Goal: Task Accomplishment & Management: Manage account settings

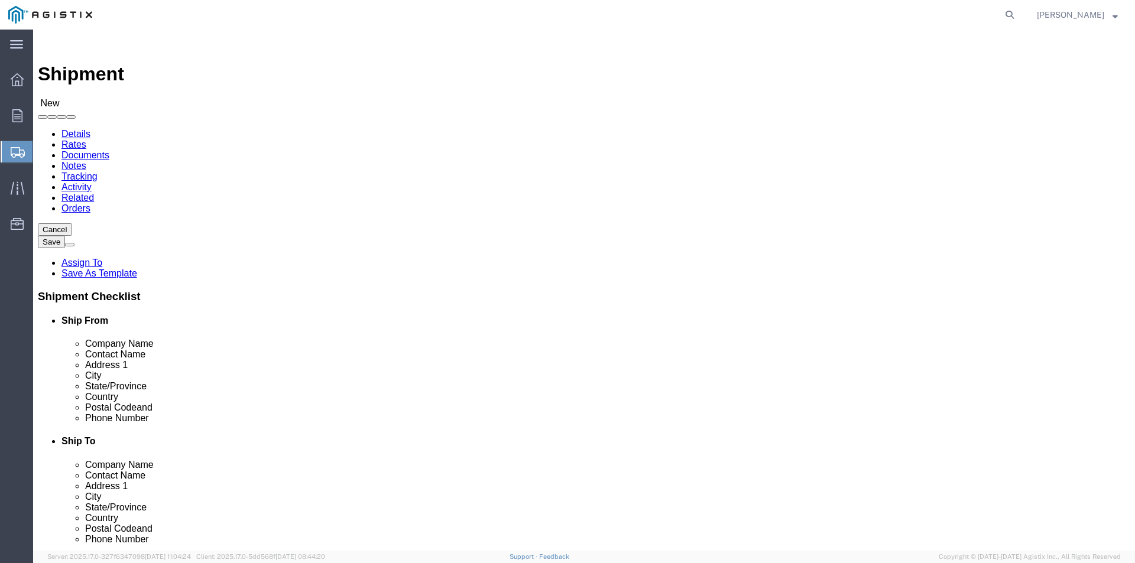
select select
click at [18, 116] on icon at bounding box center [17, 115] width 10 height 13
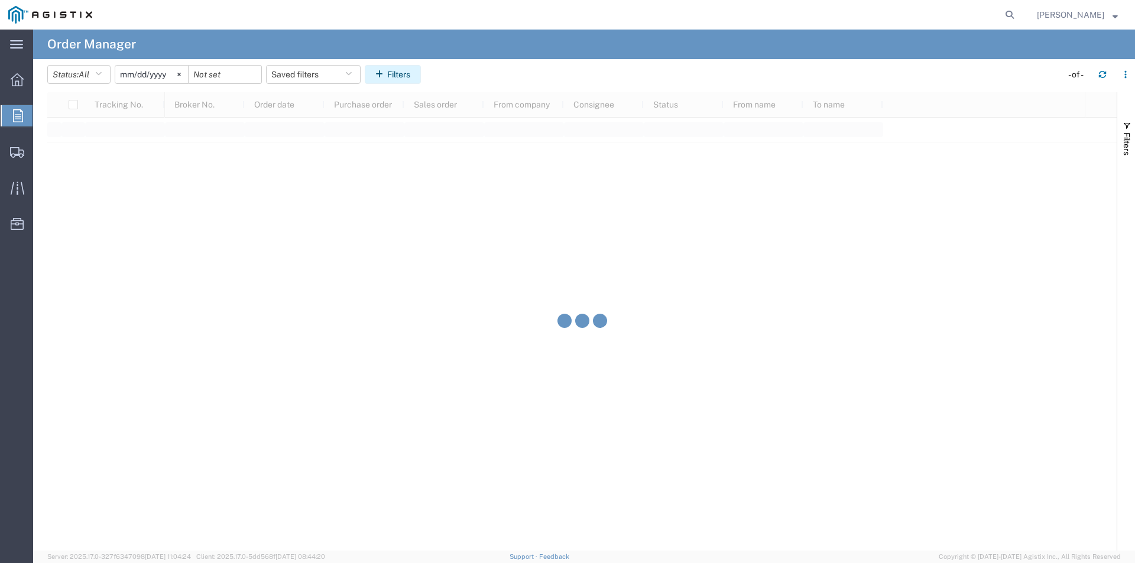
click at [393, 72] on button "Filters" at bounding box center [393, 74] width 56 height 19
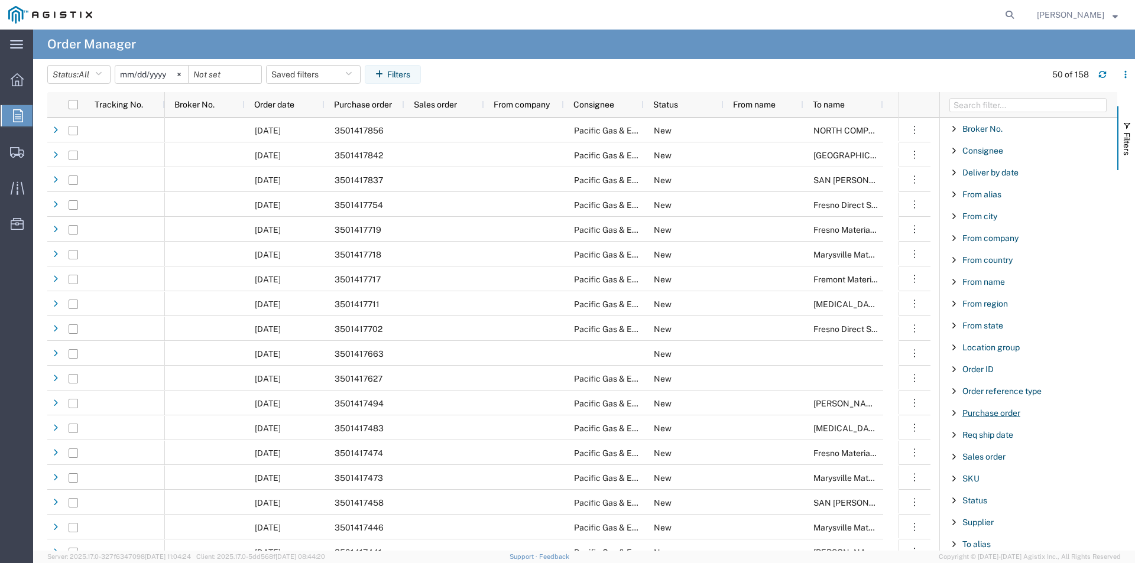
click at [987, 411] on span "Purchase order" at bounding box center [992, 413] width 58 height 9
click at [996, 462] on input "Filter Value" at bounding box center [1032, 463] width 155 height 14
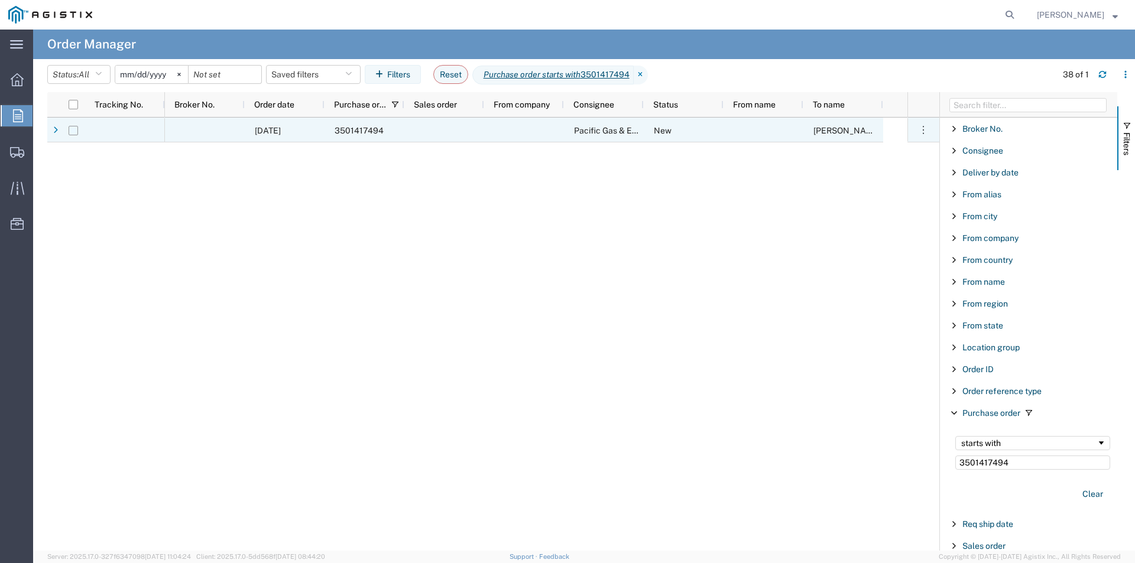
type input "3501417494"
click at [71, 131] on input "Press Space to toggle row selection (unchecked)" at bounding box center [73, 130] width 9 height 9
checkbox input "true"
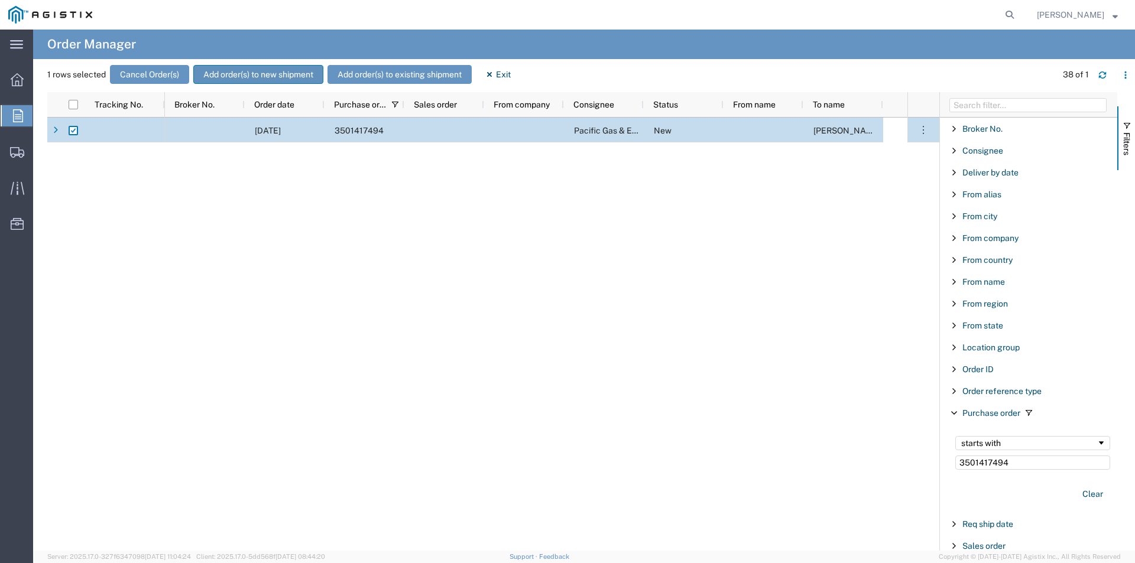
click at [251, 71] on button "Add order(s) to new shipment" at bounding box center [258, 74] width 130 height 19
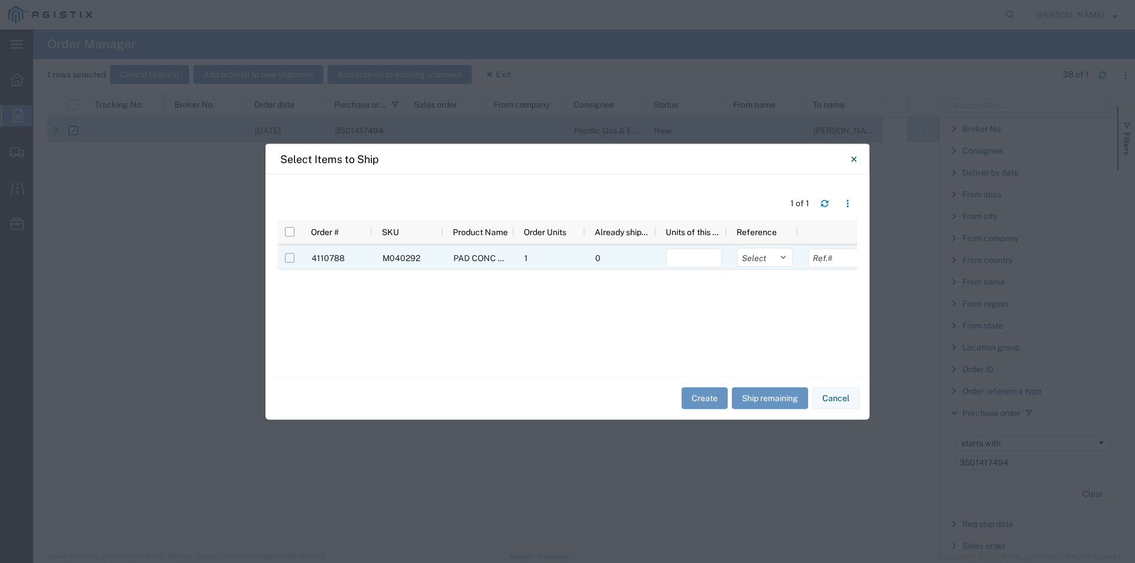
click at [285, 260] on input "Press Space to toggle row selection (unchecked)" at bounding box center [289, 257] width 9 height 9
checkbox input "true"
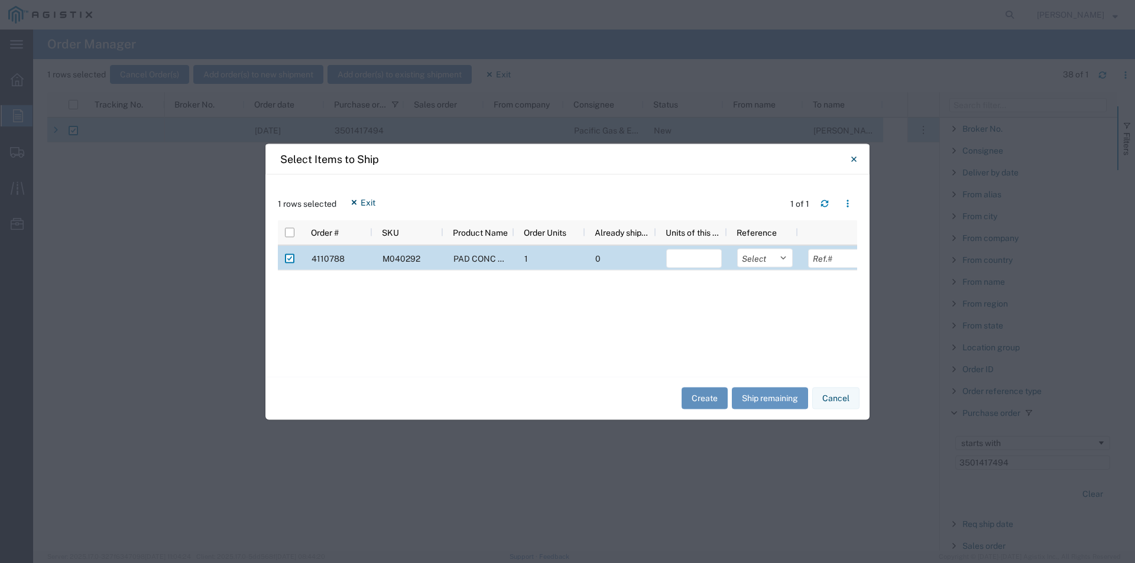
click at [695, 393] on button "Create" at bounding box center [705, 399] width 46 height 22
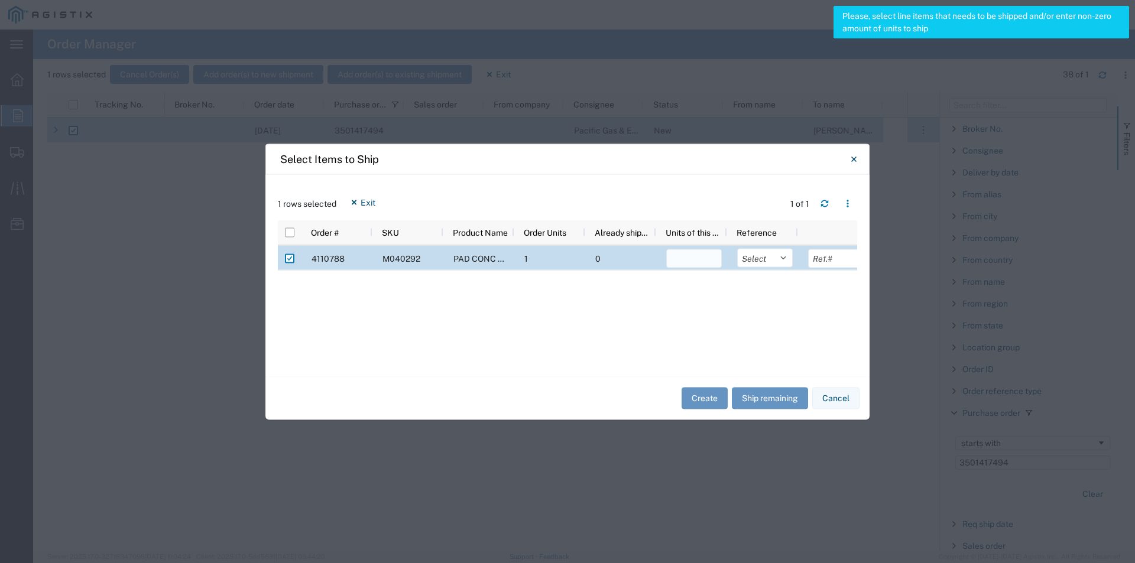
click at [694, 263] on input "number" at bounding box center [694, 258] width 56 height 19
type input "1"
click at [698, 409] on button "Create" at bounding box center [705, 399] width 46 height 22
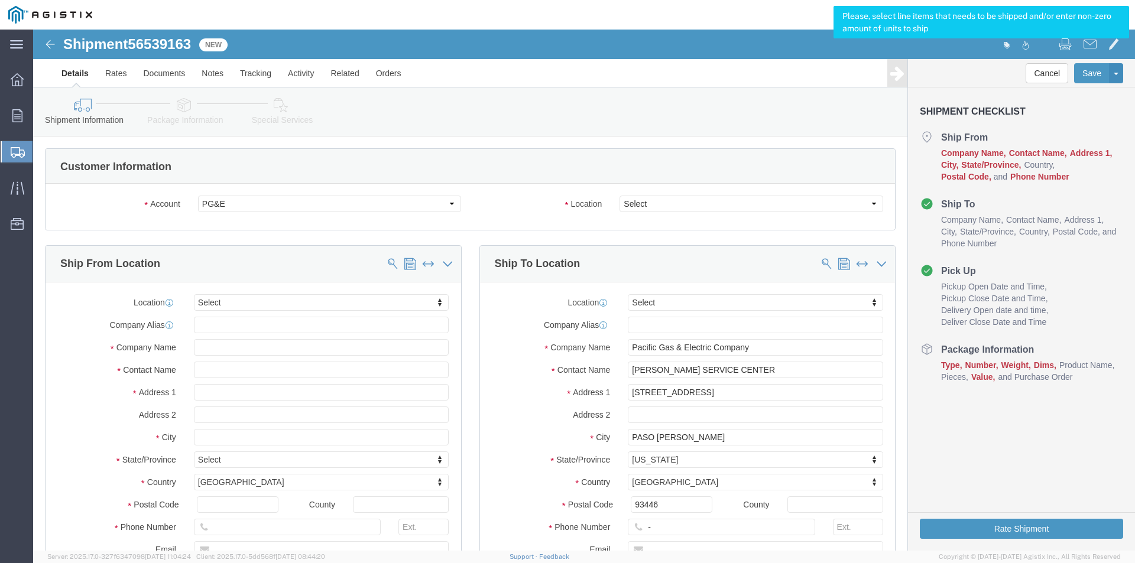
select select
click select "Select All Others [GEOGRAPHIC_DATA] [GEOGRAPHIC_DATA] [GEOGRAPHIC_DATA] [GEOGRA…"
select select "23082"
click select "Select All Others [GEOGRAPHIC_DATA] [GEOGRAPHIC_DATA] [GEOGRAPHIC_DATA] [GEOGRA…"
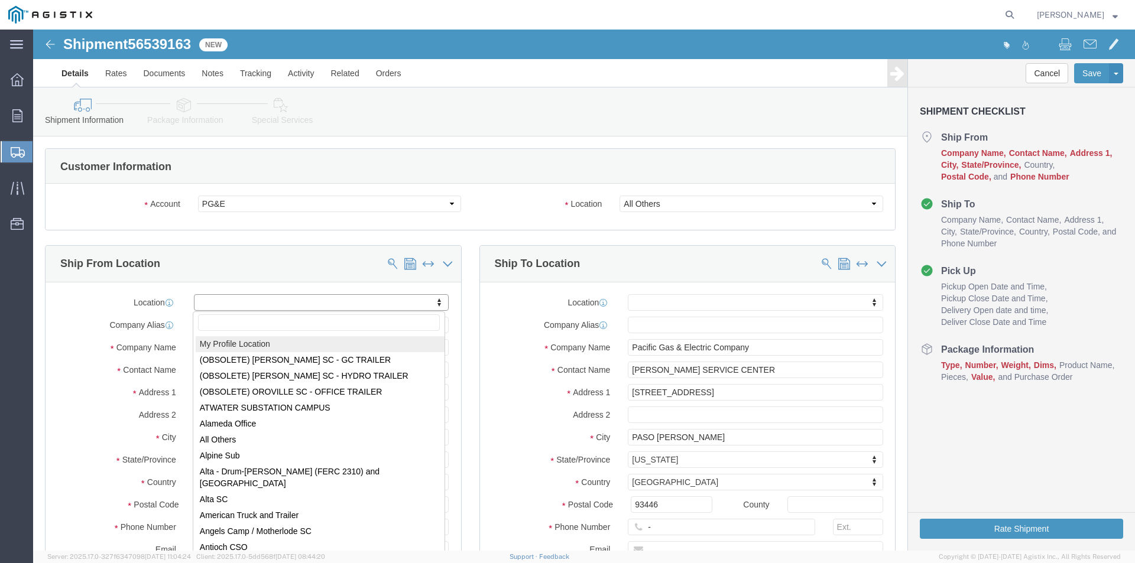
select select "MYPROFILE"
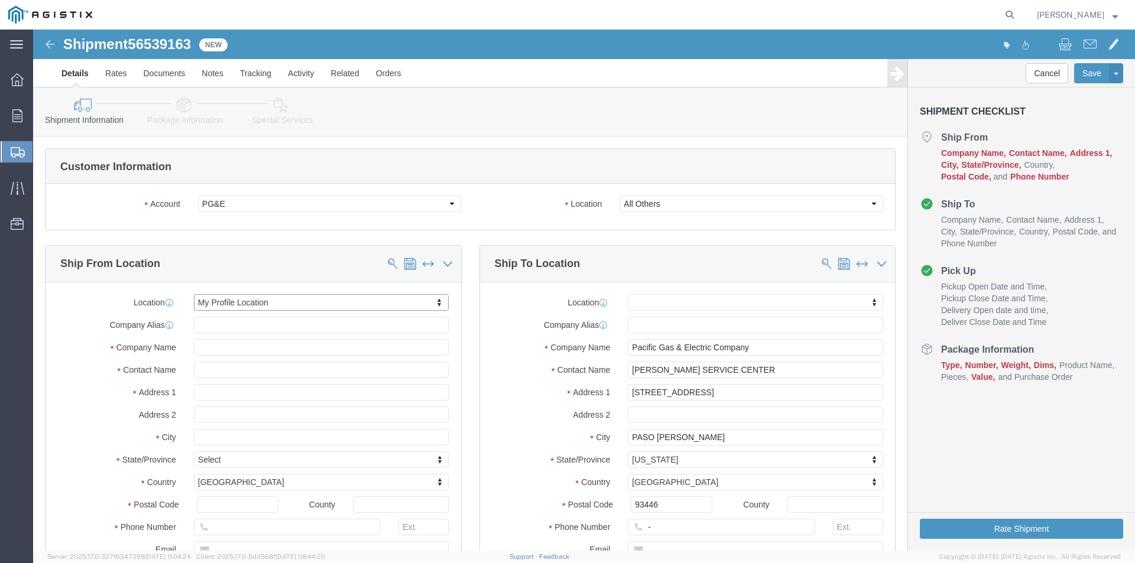
select select "CA"
click input "-"
type input "[PHONE_NUMBER]"
click label "Location"
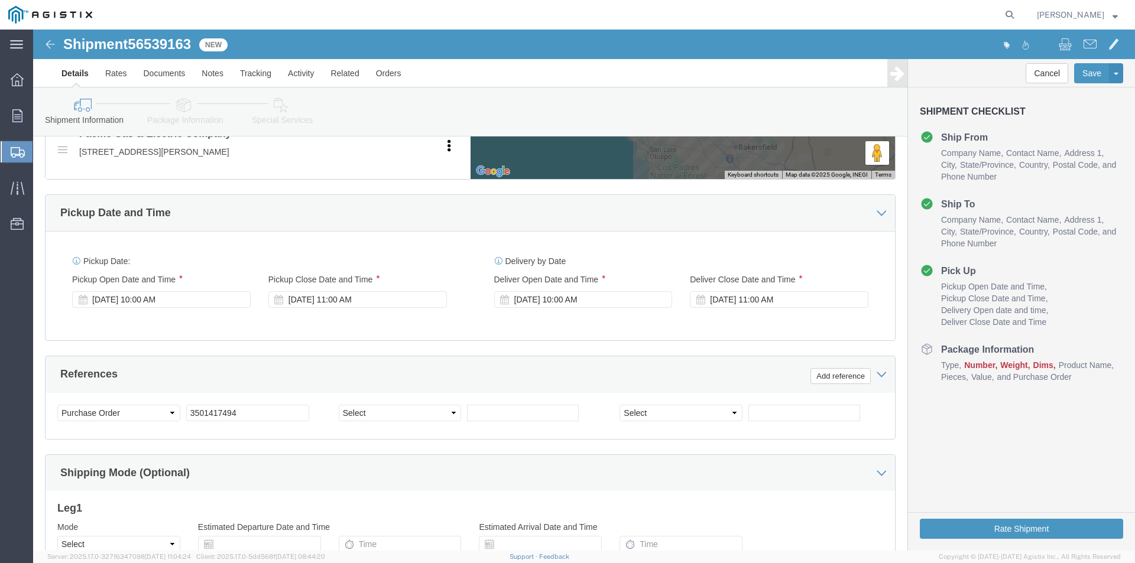
scroll to position [709, 0]
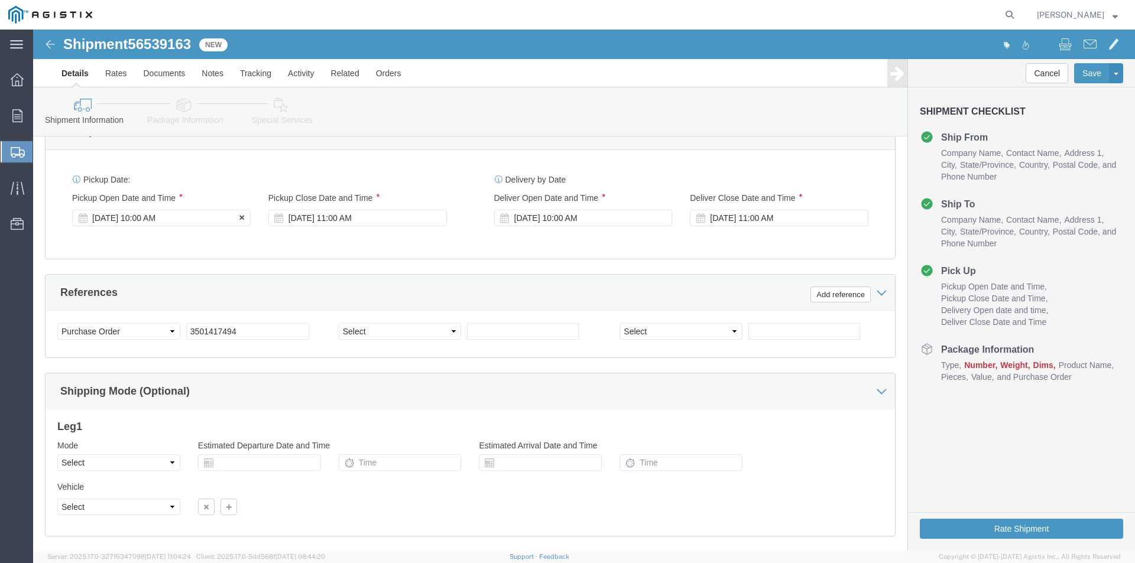
click div "[DATE] 10:00 AM"
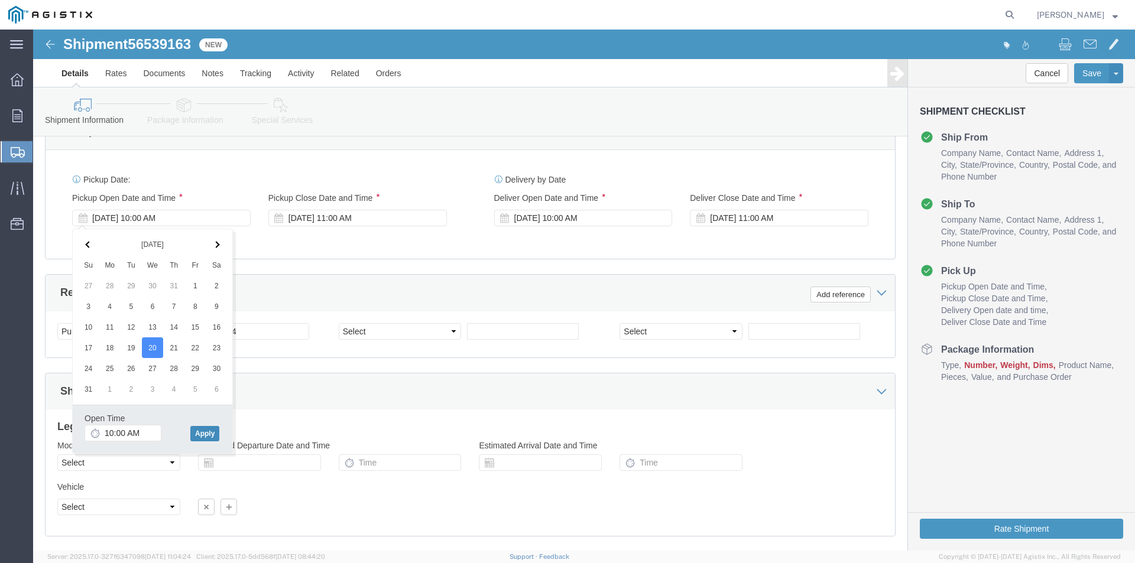
click button "Apply"
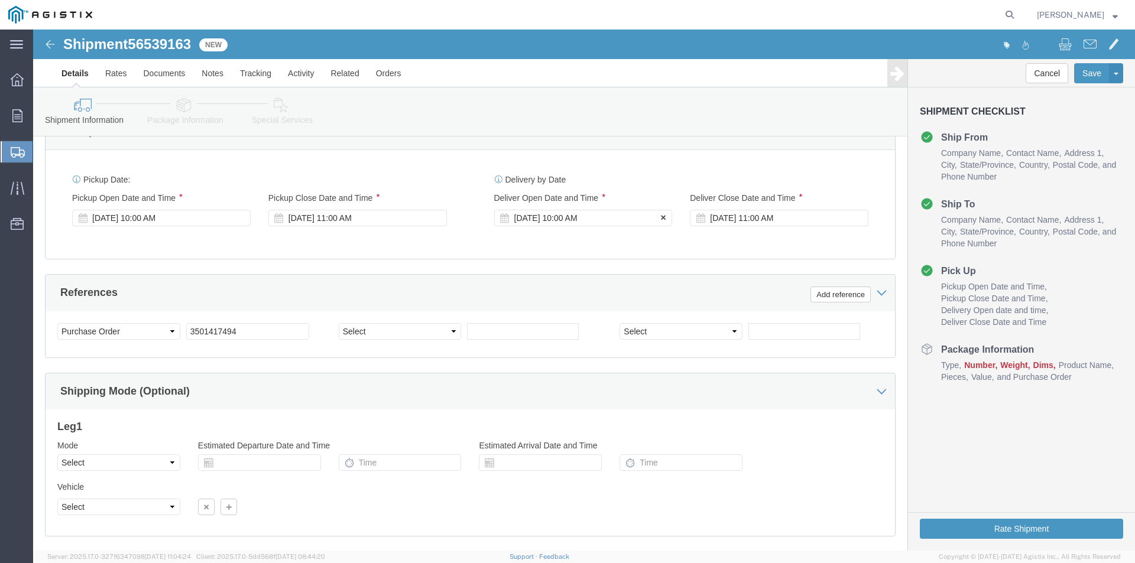
click div "[DATE] 10:00 AM"
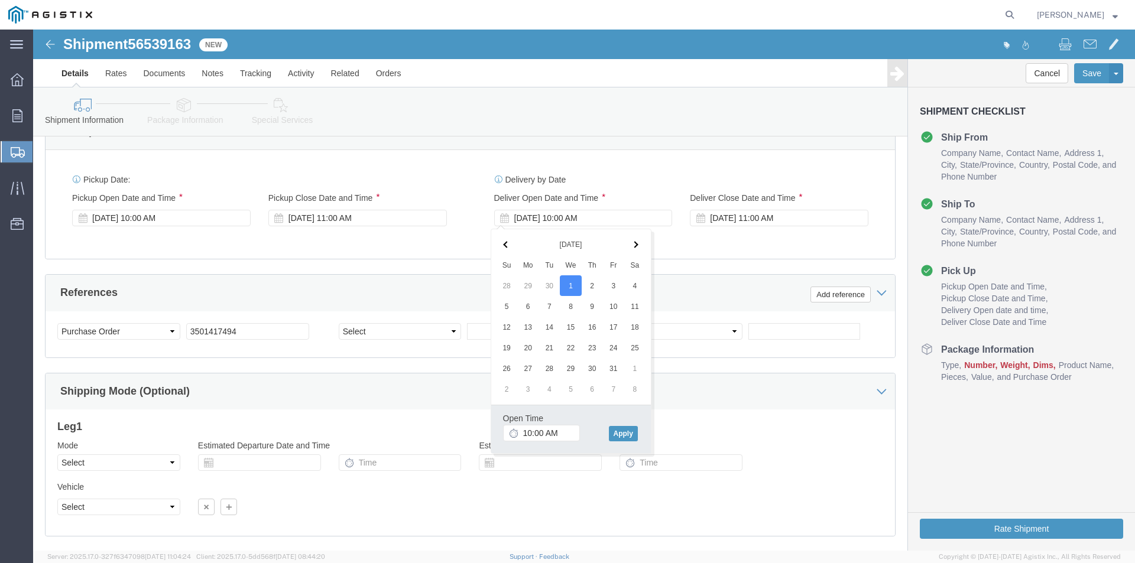
click th
click button "Apply"
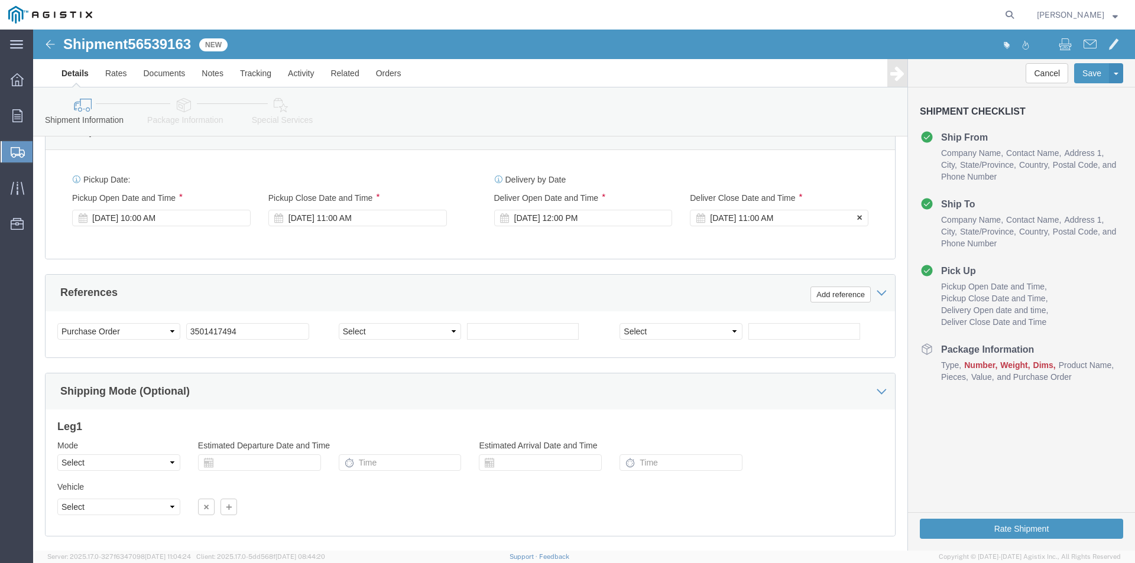
click div "[DATE] 11:00 AM"
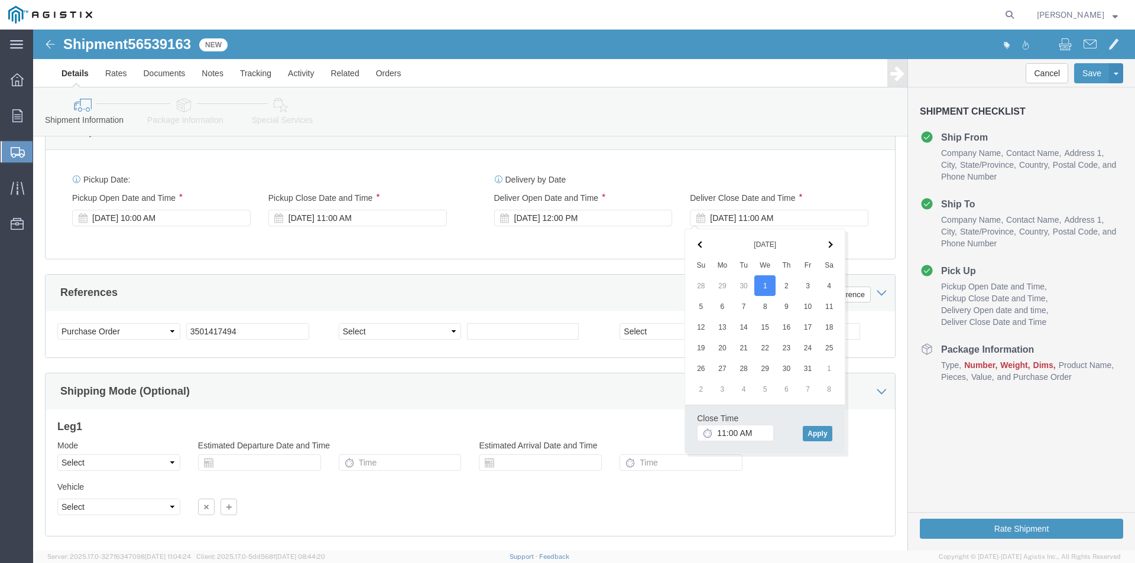
click th
click button "Apply"
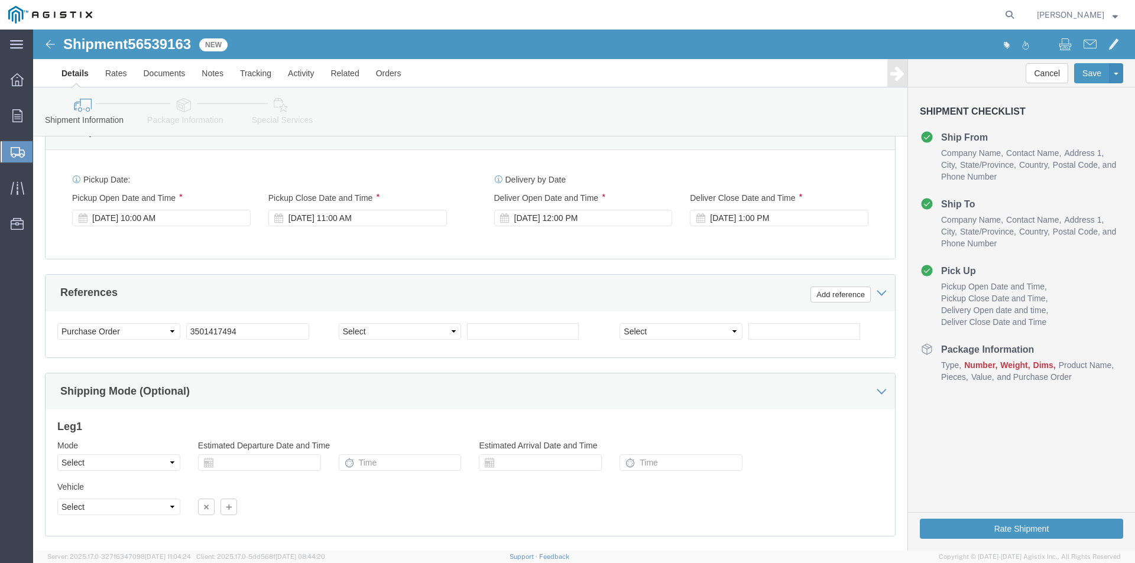
click div "Shipping Mode (Optional)"
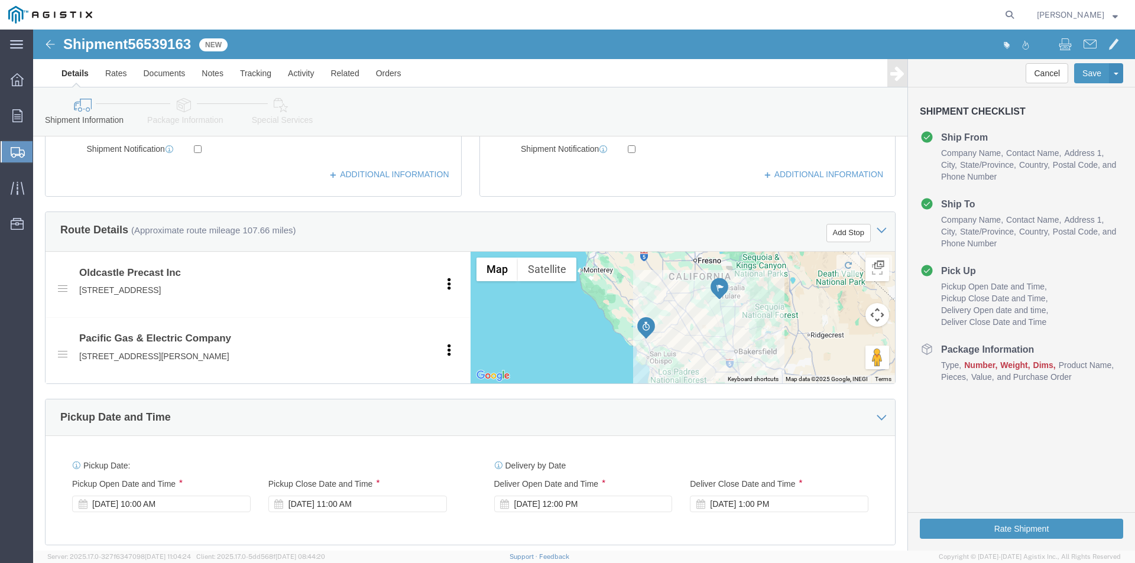
scroll to position [778, 0]
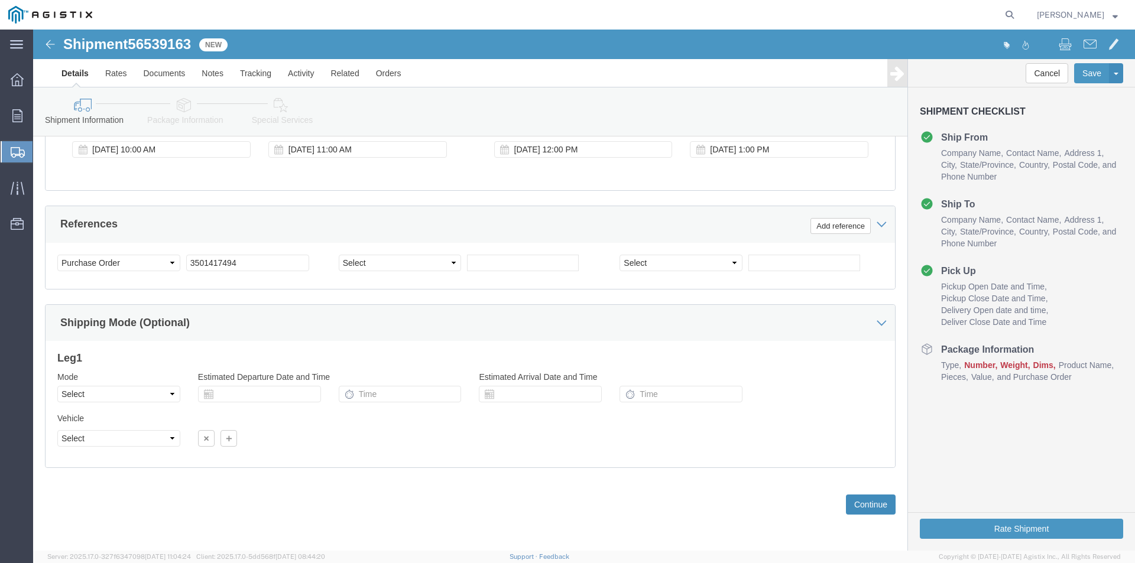
click button "Continue"
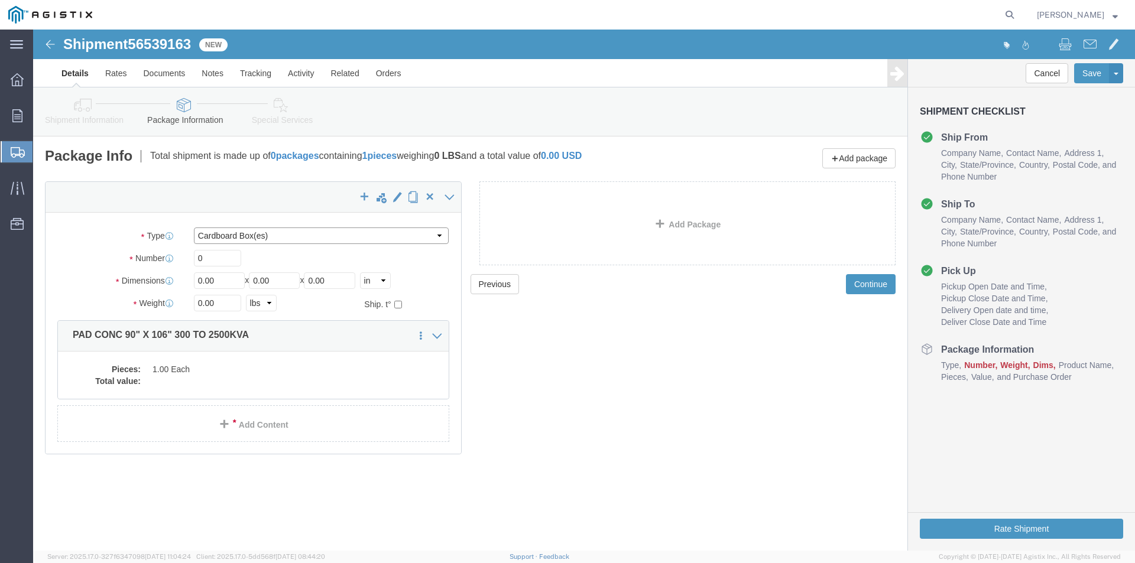
click select "Select Bulk Bundle(s) Cardboard Box(es) Carton(s) Crate(s) Drum(s) (Fiberboard)…"
select select "NKCR"
click select "Select Bulk Bundle(s) Cardboard Box(es) Carton(s) Crate(s) Drum(s) (Fiberboard)…"
click input "0"
type input "01"
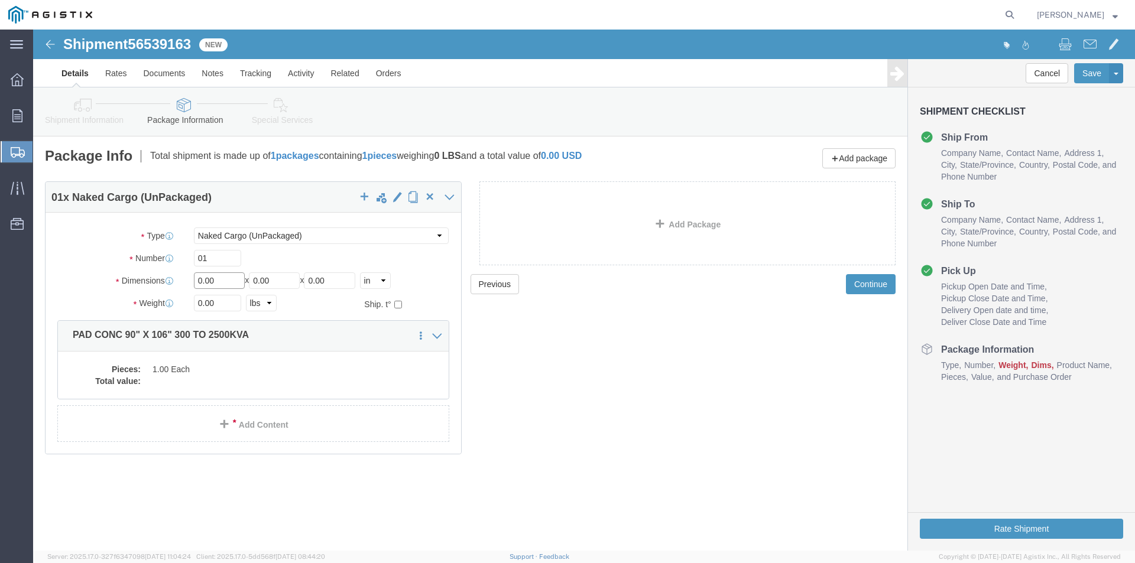
drag, startPoint x: 202, startPoint y: 255, endPoint x: 149, endPoint y: 255, distance: 52.6
click div "Dimensions Length 0.00 x Width 0.00 x Height 0.00 Select cm ft in"
type input "106"
drag, startPoint x: 250, startPoint y: 248, endPoint x: 197, endPoint y: 250, distance: 53.2
click div "Length 106 x Width 0.00 x Height 0.00 Select cm ft in"
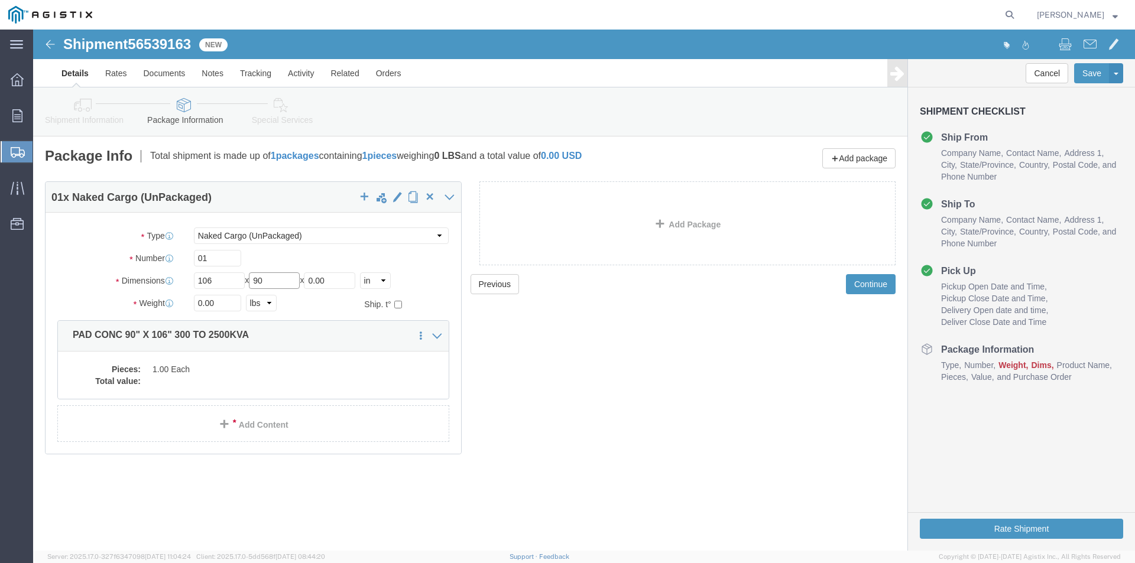
type input "90"
drag, startPoint x: 312, startPoint y: 246, endPoint x: 247, endPoint y: 258, distance: 66.2
click div "Length 106 x Width 90 x Height 0.00 Select cm ft in"
type input "06"
drag, startPoint x: 187, startPoint y: 271, endPoint x: 128, endPoint y: 276, distance: 59.3
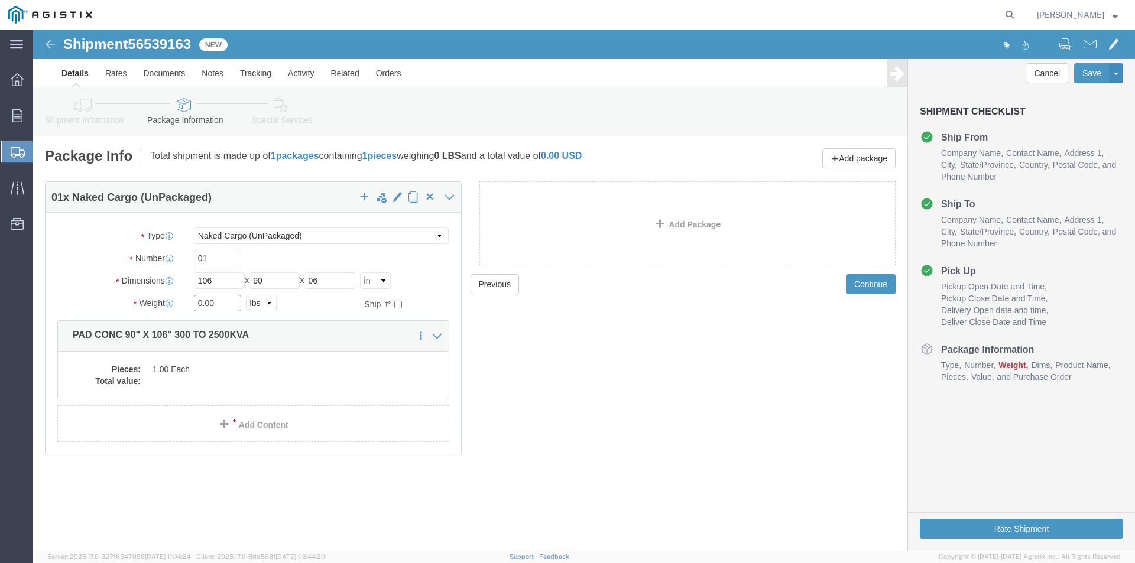
click div "Weight 0.00 Select kgs lbs Ship. t°"
type input "4700"
click dd "1.00 Each"
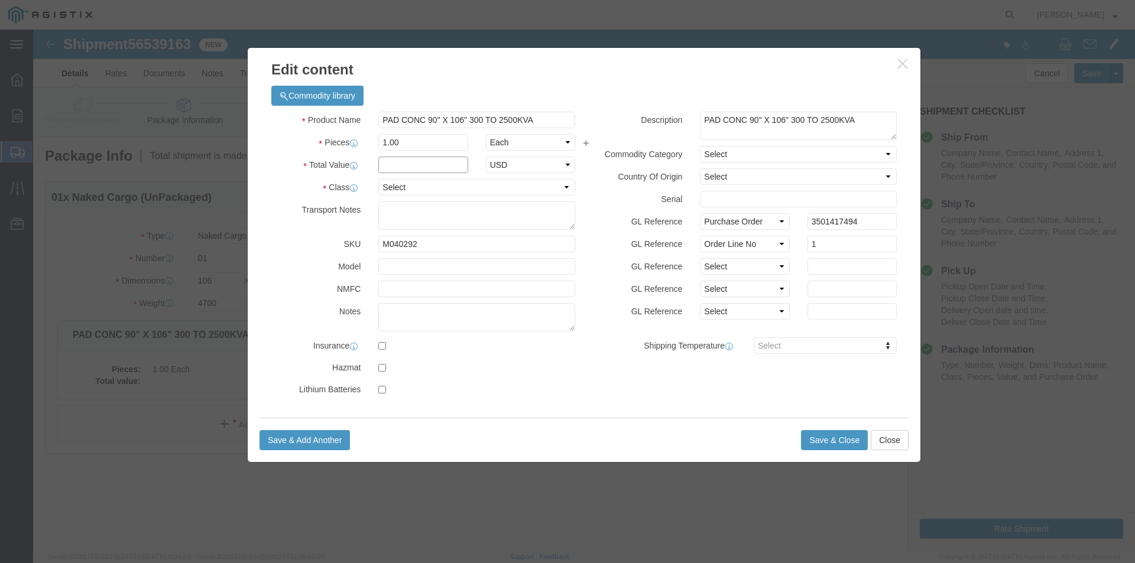
click input "text"
type input "1"
click select "Select 50 55 60 65 70 85 92.5 100 125 175 250 300 400"
select select "55"
click select "Select 50 55 60 65 70 85 92.5 100 125 175 250 300 400"
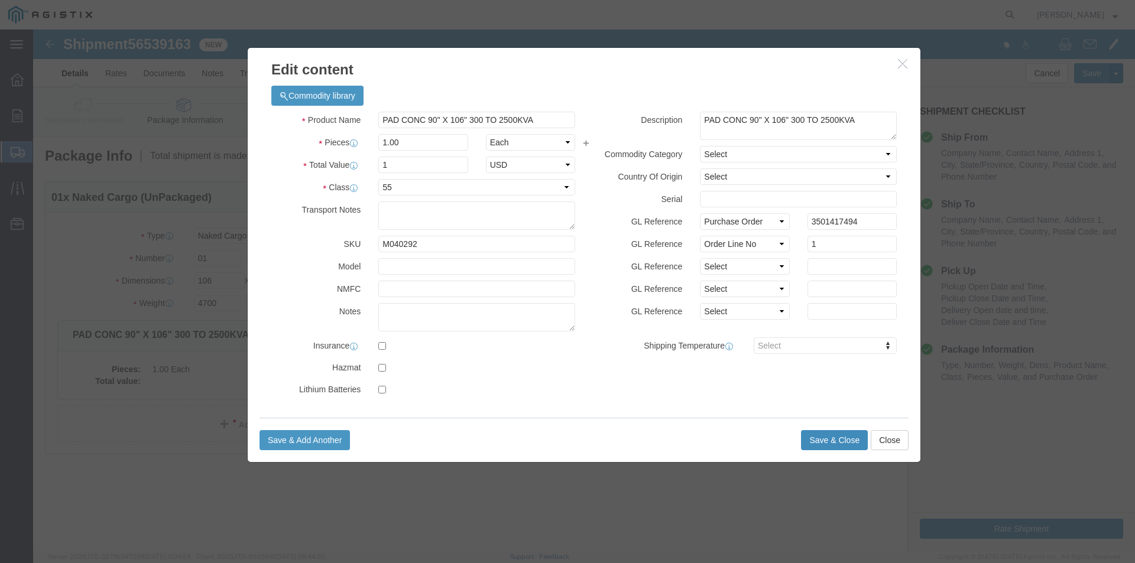
click button "Save & Close"
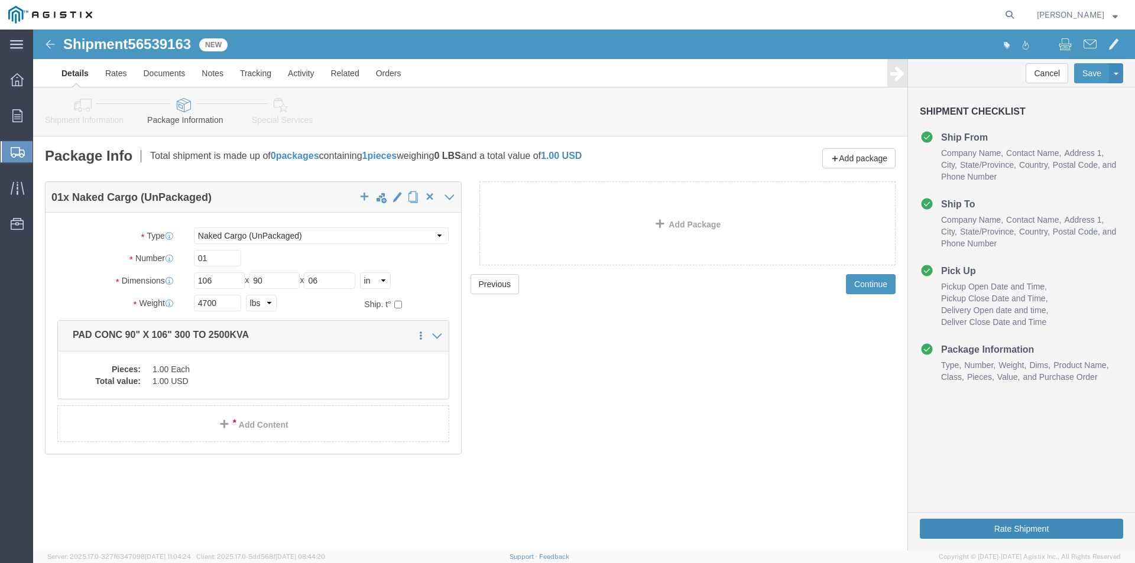
click button "Rate Shipment"
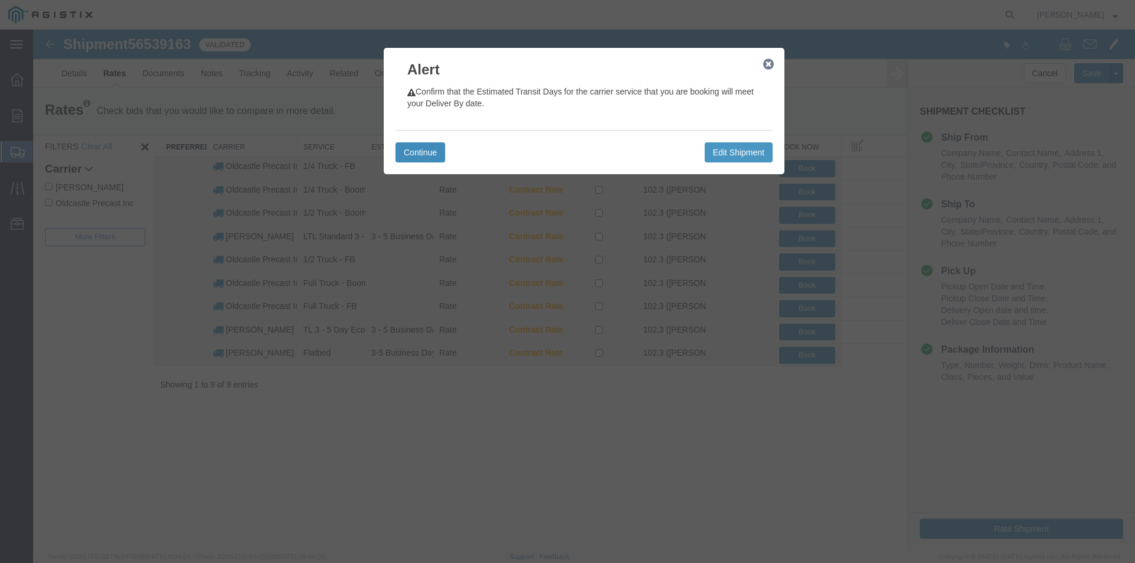
click at [410, 147] on button "Continue" at bounding box center [421, 152] width 50 height 20
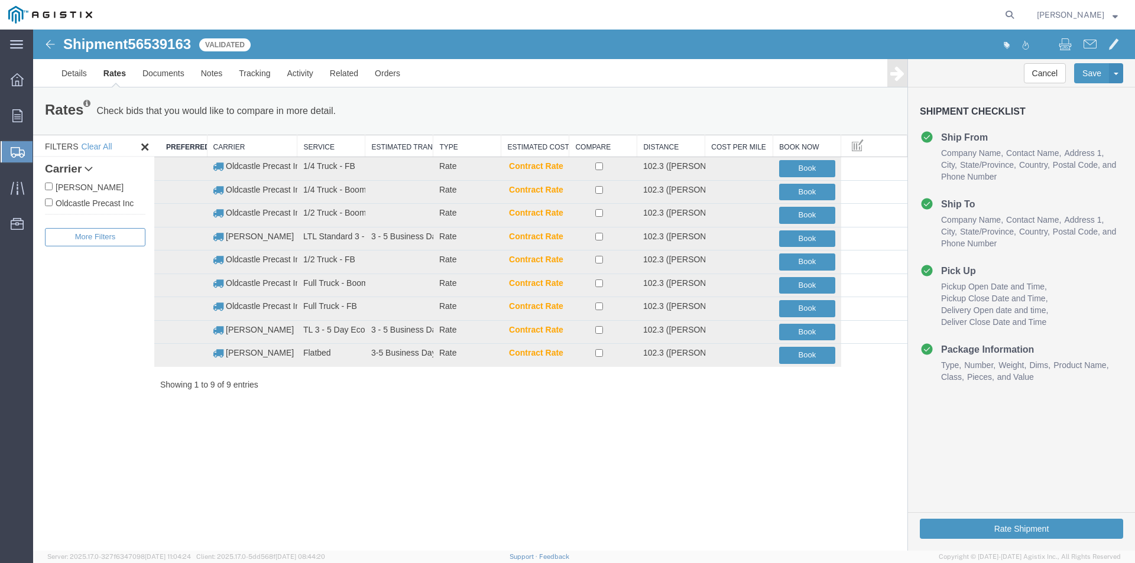
click at [83, 201] on label "Oldcastle Precast Inc" at bounding box center [95, 202] width 101 height 13
click at [53, 201] on input "Oldcastle Precast Inc" at bounding box center [49, 203] width 8 height 8
checkbox input "true"
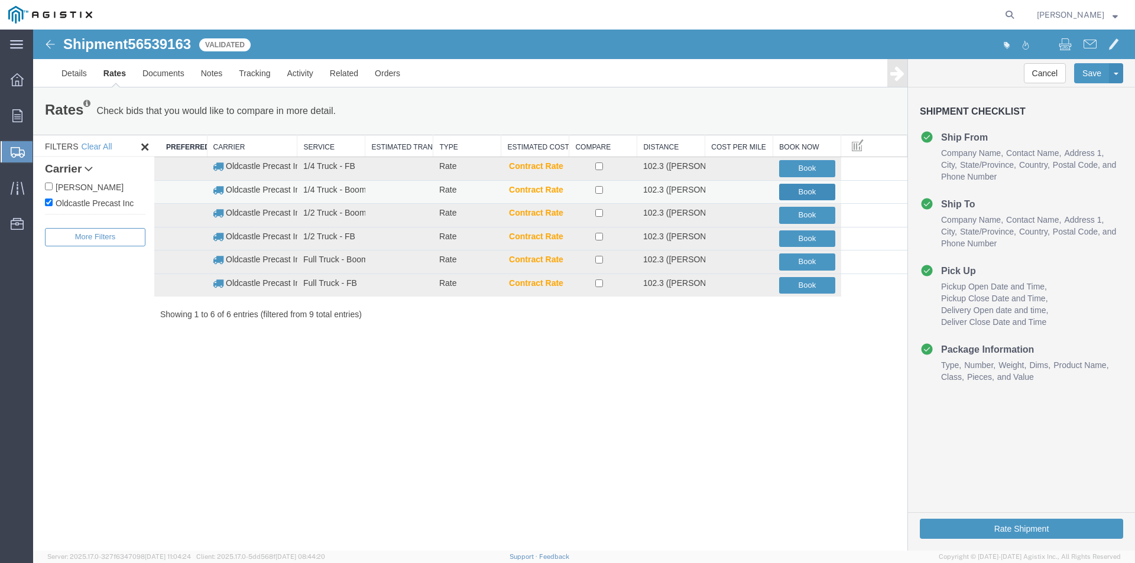
click at [828, 190] on button "Book" at bounding box center [807, 192] width 56 height 17
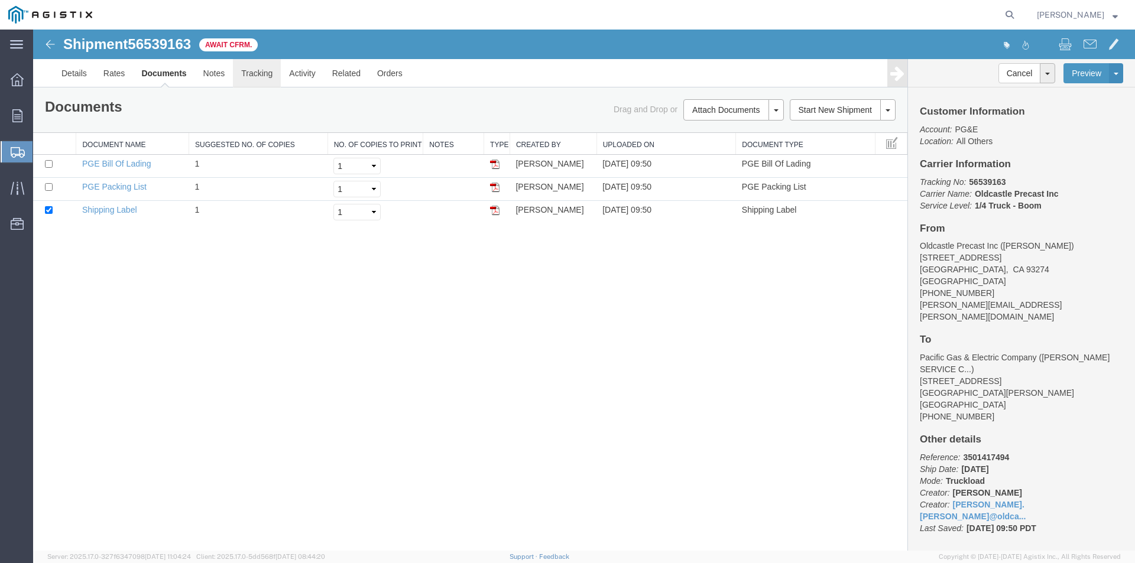
click at [251, 76] on link "Tracking" at bounding box center [257, 73] width 48 height 28
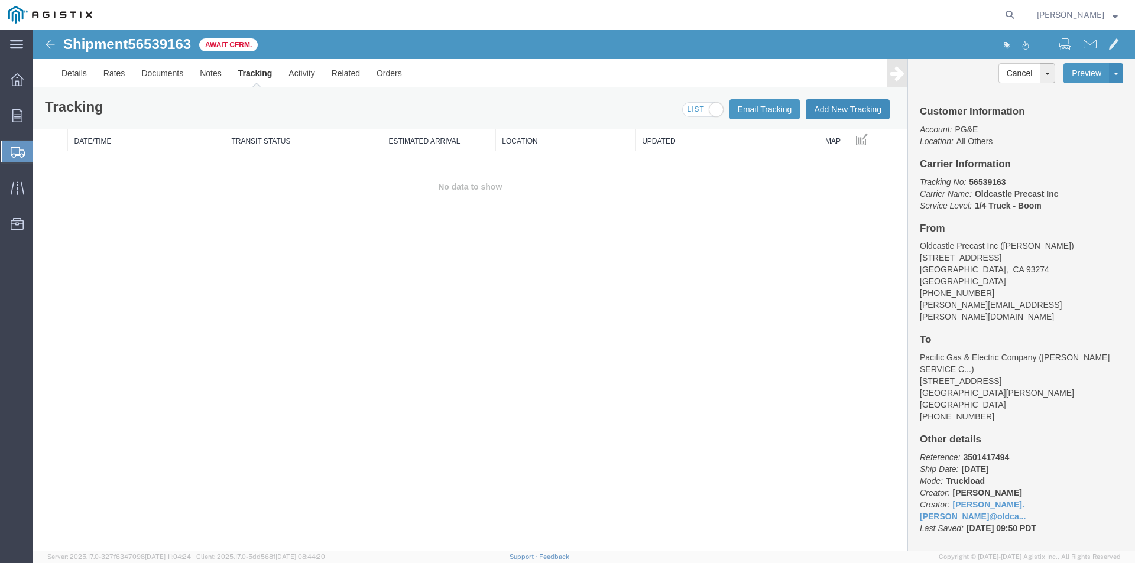
click at [847, 112] on button "Add New Tracking" at bounding box center [848, 109] width 84 height 20
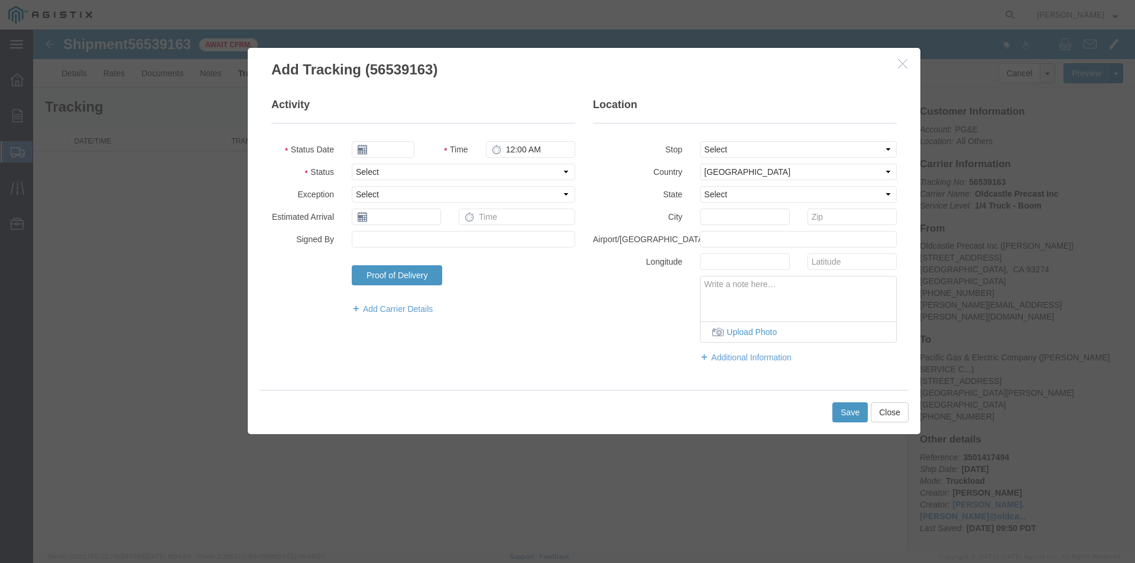
type input "[DATE]"
type input "10:00 AM"
click at [396, 152] on input "[DATE]" at bounding box center [383, 149] width 63 height 17
click at [417, 259] on td "20" at bounding box center [414, 259] width 18 height 18
type input "[DATE]"
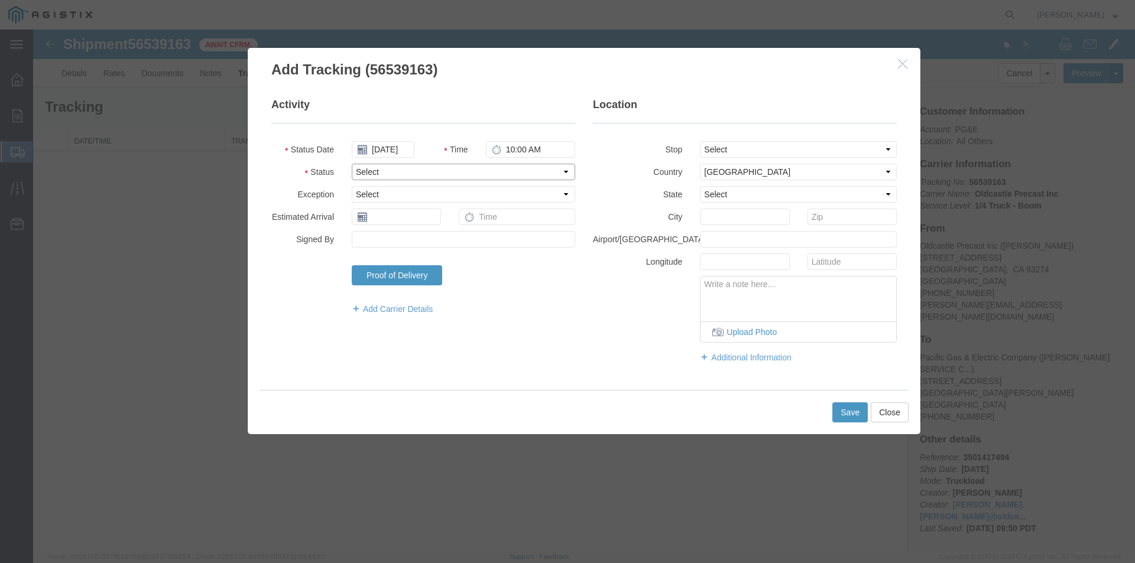
click at [396, 171] on select "Select Arrival Notice Available Arrival Notice Imported Arrive at Delivery Loca…" at bounding box center [463, 172] width 223 height 17
select select "DELIVRED"
click at [352, 164] on select "Select Arrival Notice Available Arrival Notice Imported Arrive at Delivery Loca…" at bounding box center [463, 172] width 223 height 17
click at [835, 404] on button "Save" at bounding box center [849, 413] width 35 height 20
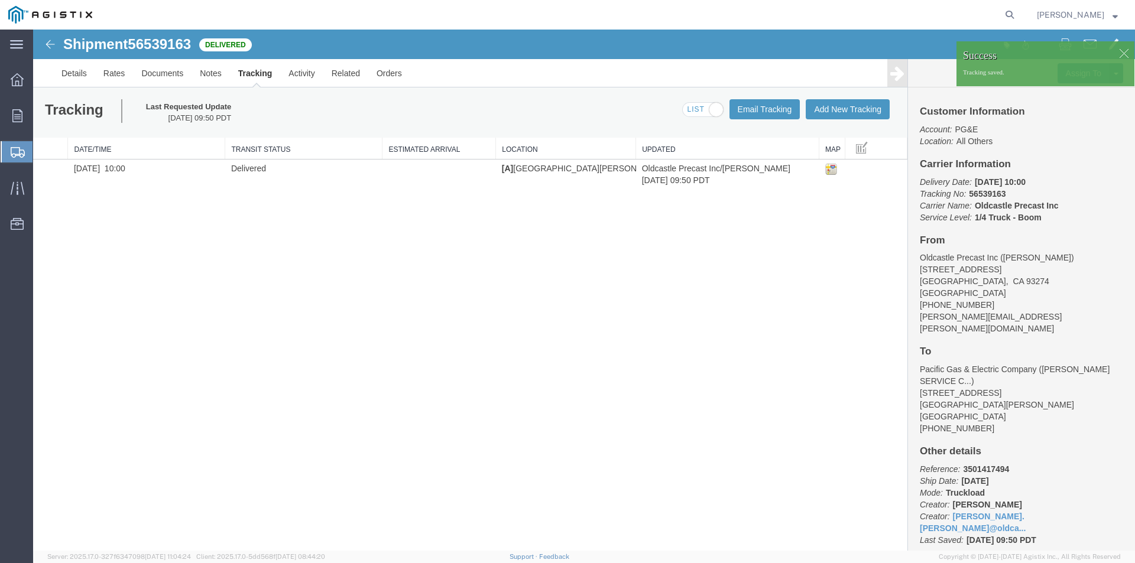
click at [585, 103] on div "Tracking Last Requested Update [DATE] 09:50 PDT Email Tracking Add New Tracking…" at bounding box center [470, 113] width 874 height 50
click at [574, 90] on div "Tracking Last Requested Update [DATE] 09:50 PDT Email Tracking Add New Tracking…" at bounding box center [470, 113] width 874 height 50
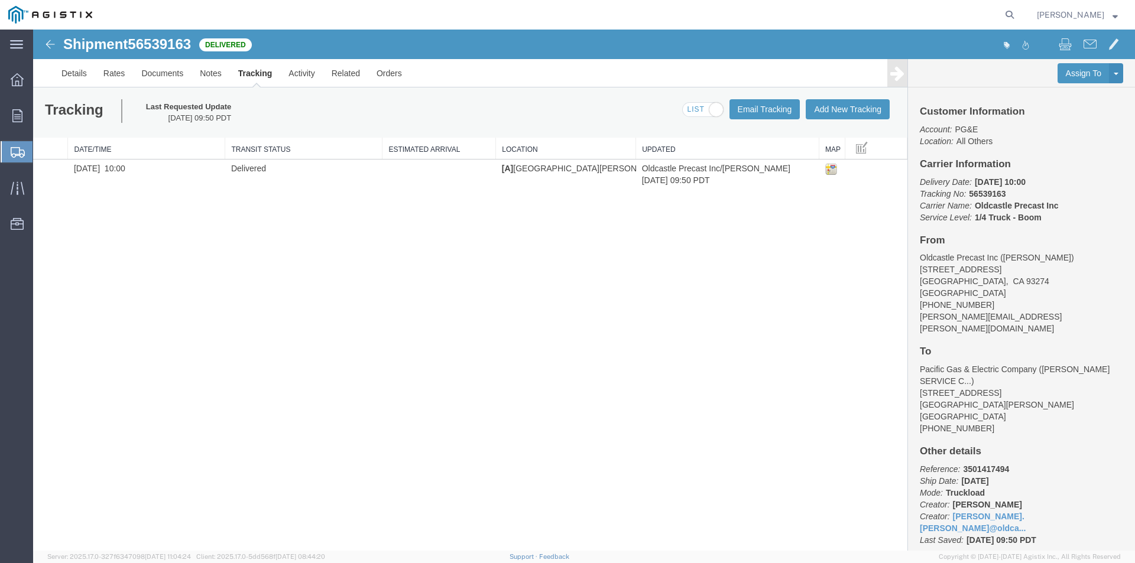
click at [445, 206] on div "Shipment 56539163 1 of 1 Delivered Details Rates Documents Notes Tracking Activ…" at bounding box center [584, 290] width 1102 height 521
click at [1096, 9] on span "[PERSON_NAME]" at bounding box center [1070, 14] width 67 height 13
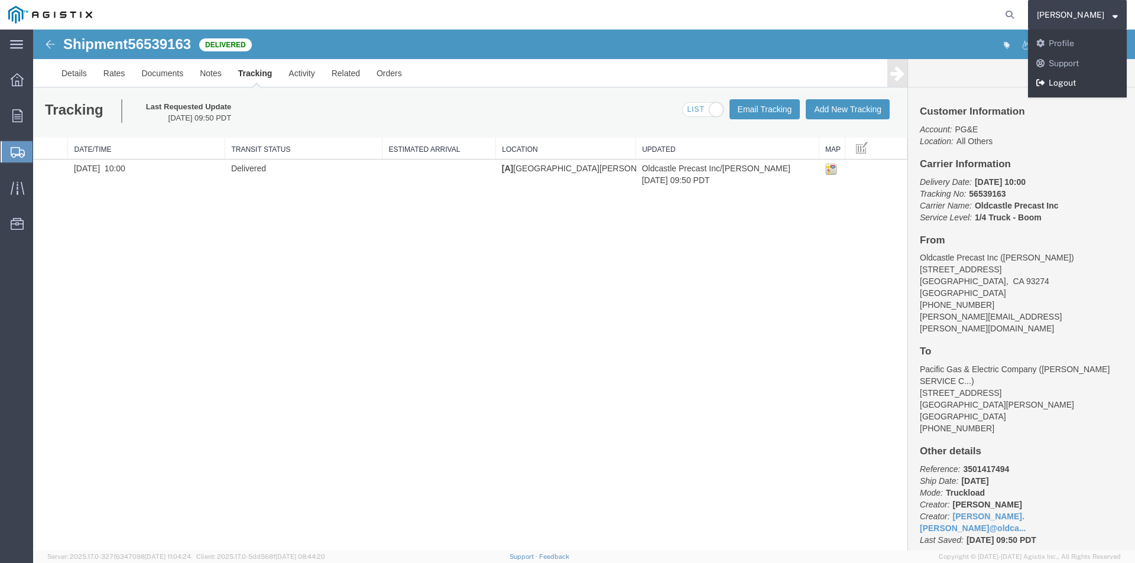
click at [1080, 79] on link "Logout" at bounding box center [1077, 83] width 99 height 20
